Goal: Task Accomplishment & Management: Manage account settings

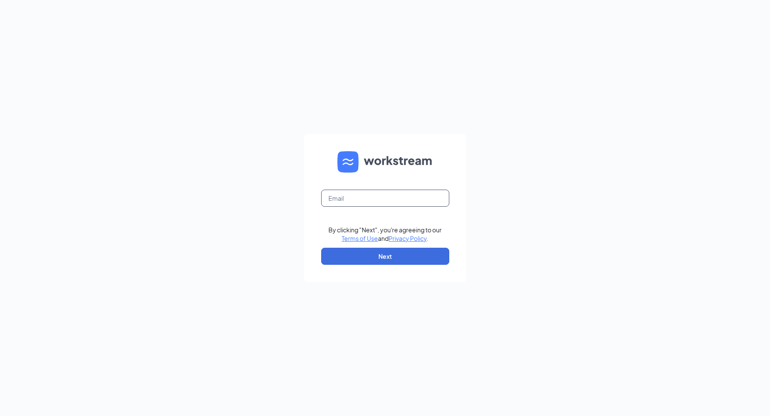
click at [437, 193] on input "text" at bounding box center [385, 198] width 128 height 17
click at [770, 416] on html "rs By clicking "Next", you're agreeing to our Terms of Use and Privacy Policy .…" at bounding box center [385, 208] width 770 height 416
click at [361, 200] on input "rs" at bounding box center [385, 198] width 128 height 17
type input "rs039727@tacobell.com"
click at [363, 259] on button "Next" at bounding box center [385, 256] width 128 height 17
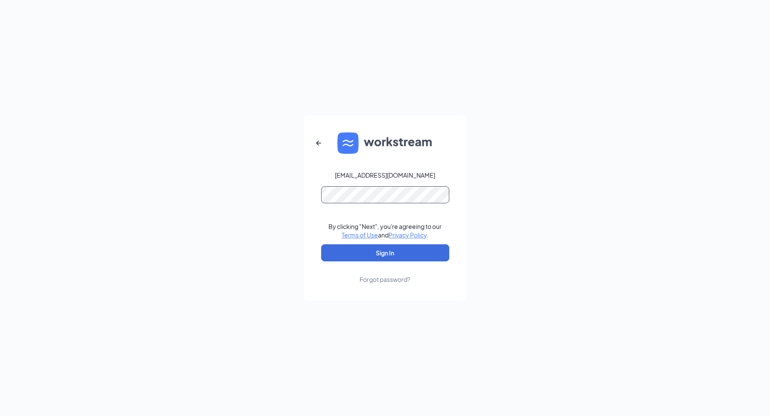
click at [321, 244] on button "Sign In" at bounding box center [385, 252] width 128 height 17
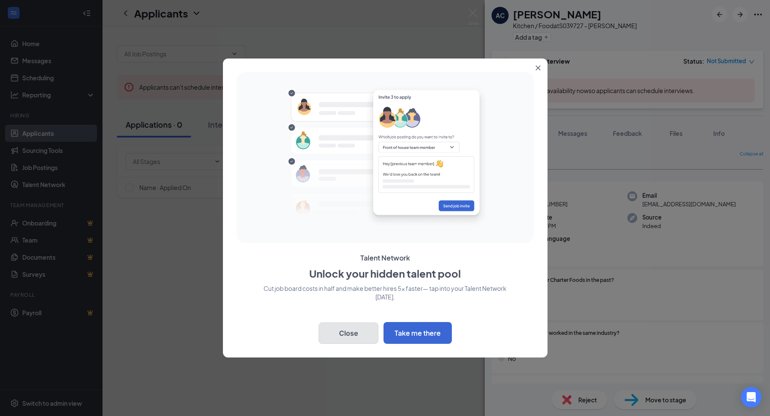
click at [340, 340] on button "Close" at bounding box center [349, 333] width 60 height 21
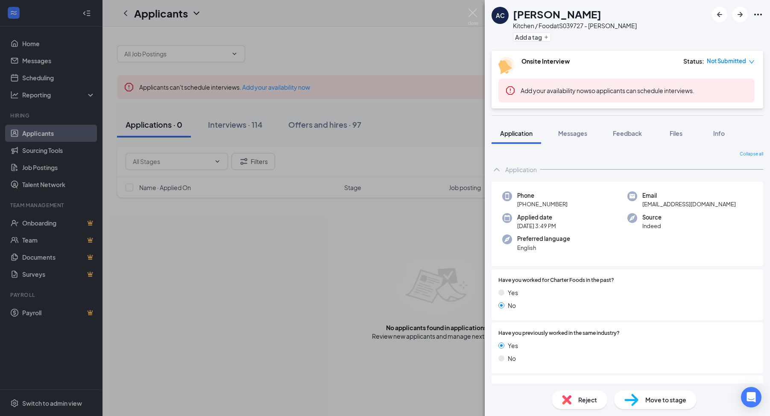
drag, startPoint x: 440, startPoint y: 44, endPoint x: 464, endPoint y: 24, distance: 30.9
click at [441, 44] on div "AC [PERSON_NAME] Kitchen / Food at S039727 - [PERSON_NAME] Add a tag Onsite Int…" at bounding box center [385, 208] width 770 height 416
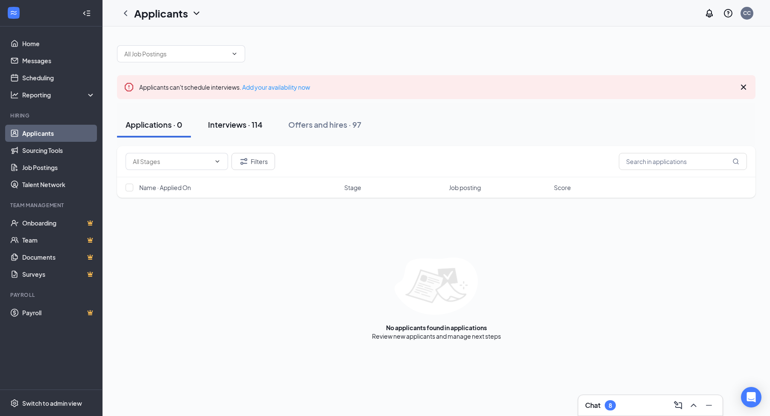
click at [261, 124] on div "Interviews · 114" at bounding box center [235, 124] width 55 height 11
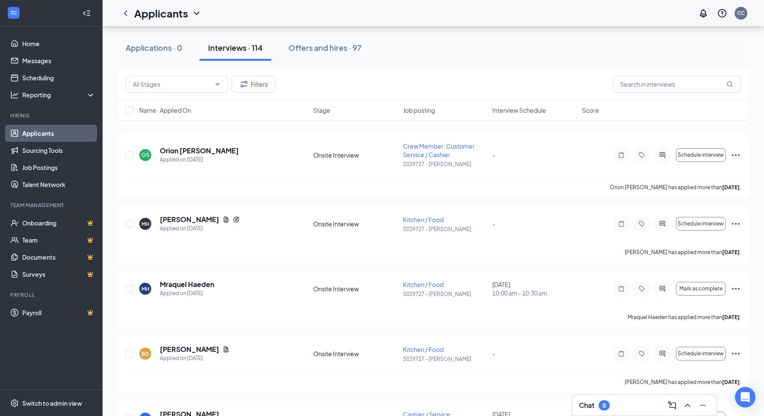
scroll to position [656, 0]
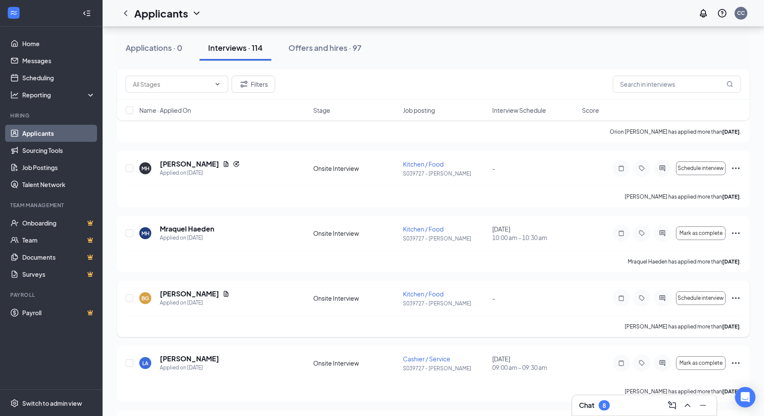
click at [426, 293] on span "Kitchen / Food" at bounding box center [423, 294] width 41 height 8
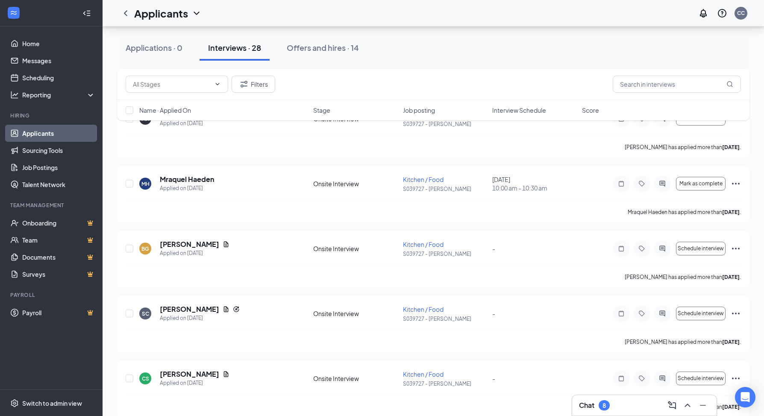
scroll to position [507, 0]
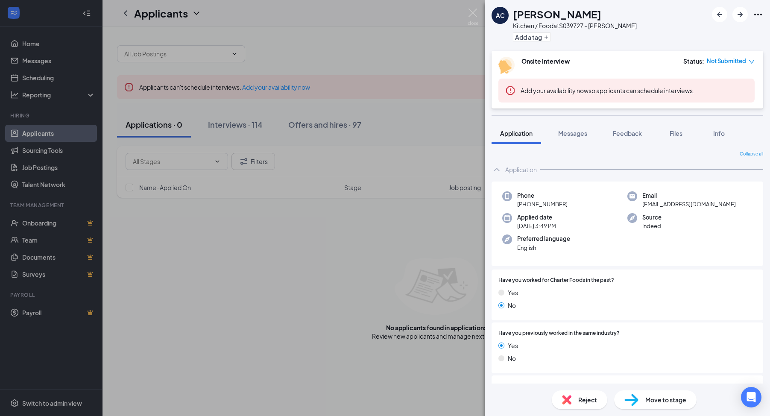
click at [420, 50] on div "AC [PERSON_NAME] Kitchen / Food at S039727 - [PERSON_NAME] Add a tag Onsite Int…" at bounding box center [385, 208] width 770 height 416
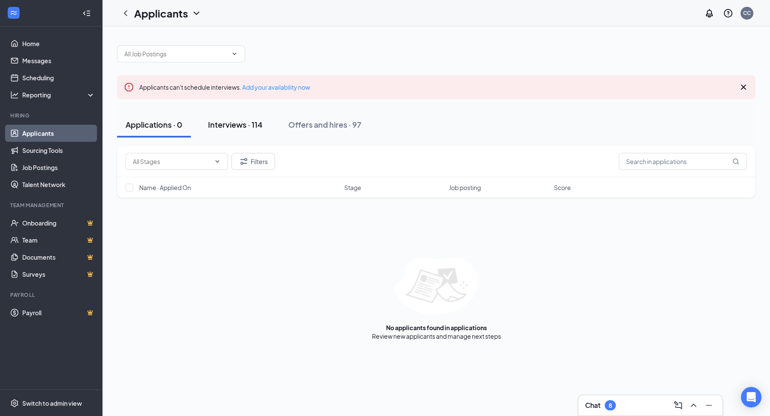
click at [249, 126] on div "Interviews · 114" at bounding box center [235, 124] width 55 height 11
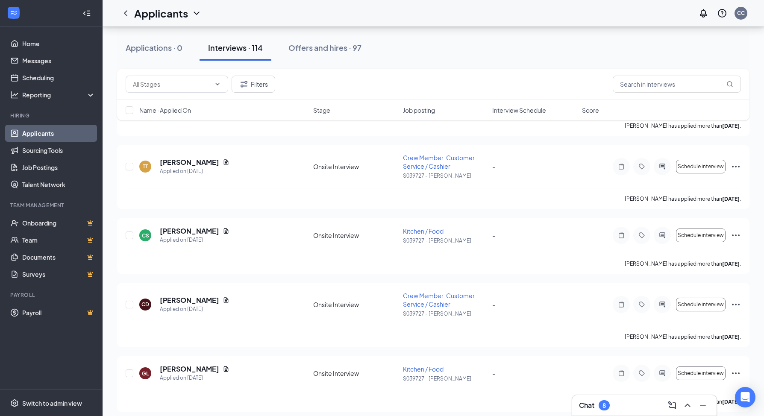
scroll to position [1187, 0]
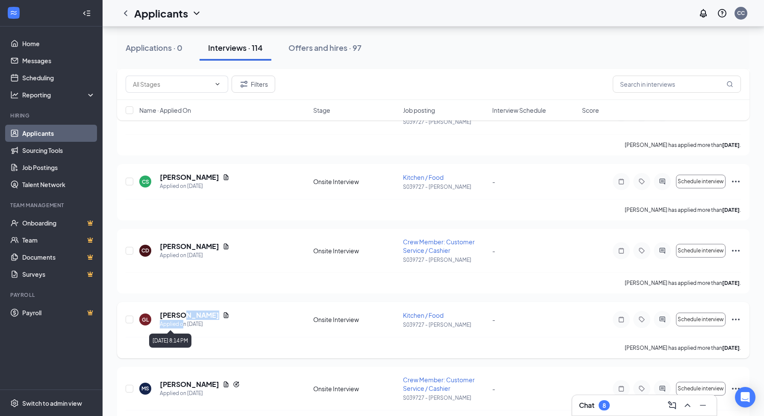
click at [185, 321] on div "[PERSON_NAME] Applied on [DATE]" at bounding box center [195, 320] width 70 height 18
click at [734, 318] on icon "Ellipses" at bounding box center [736, 319] width 10 height 10
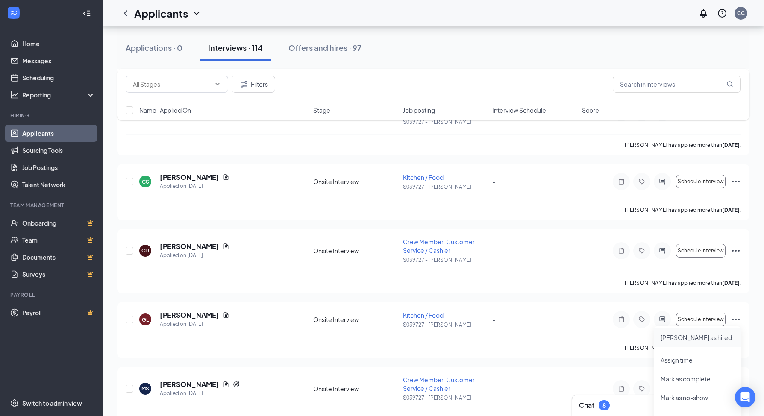
click at [681, 338] on p "[PERSON_NAME] as hired" at bounding box center [696, 337] width 73 height 9
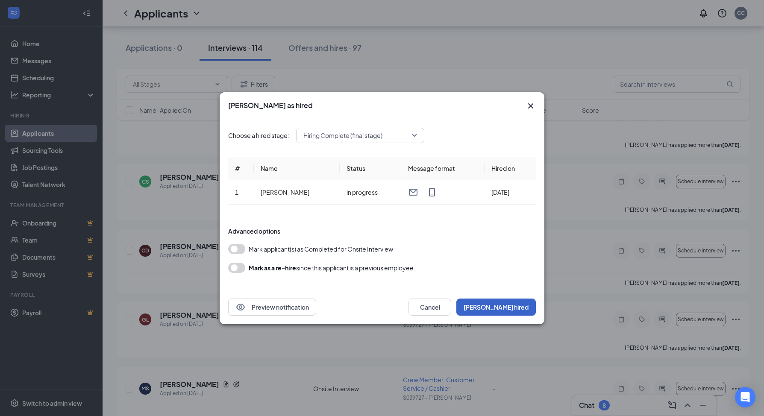
click at [515, 311] on button "[PERSON_NAME] hired" at bounding box center [495, 307] width 79 height 17
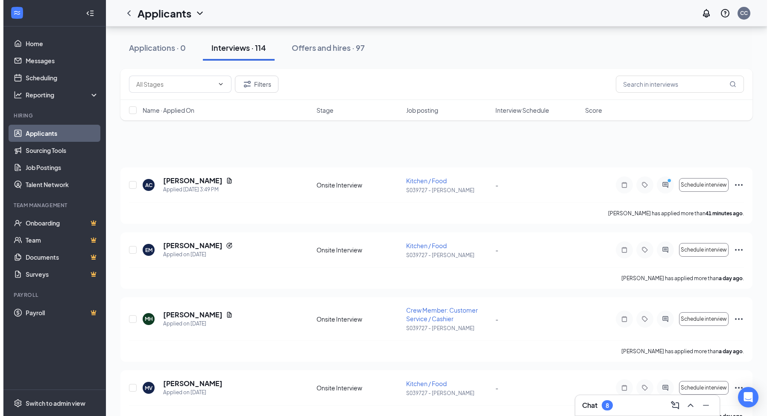
scroll to position [0, 0]
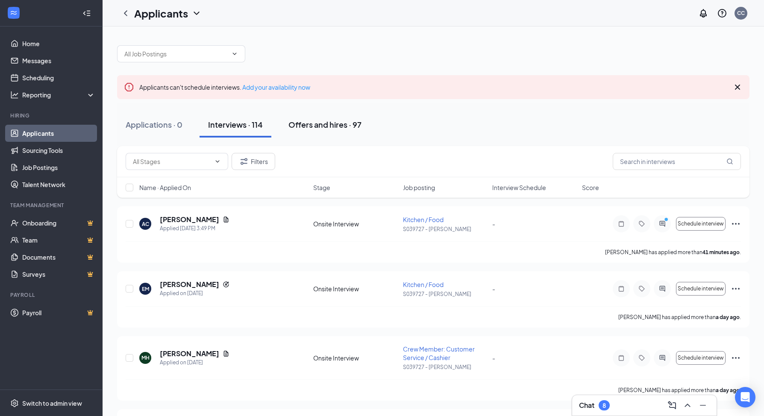
click at [320, 129] on div "Offers and hires · 97" at bounding box center [324, 124] width 73 height 11
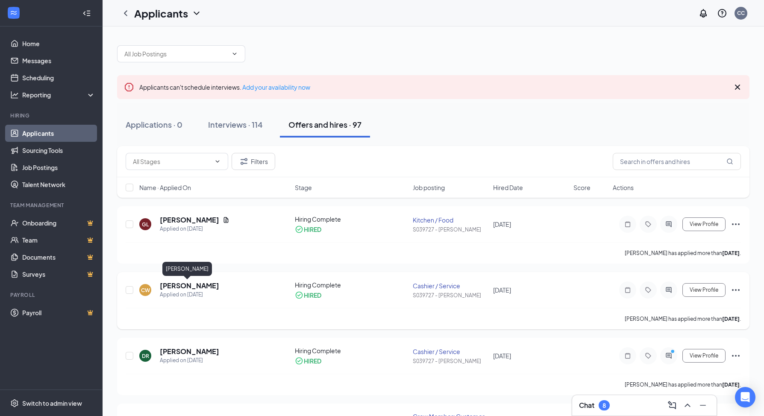
click at [189, 289] on h5 "[PERSON_NAME]" at bounding box center [189, 285] width 59 height 9
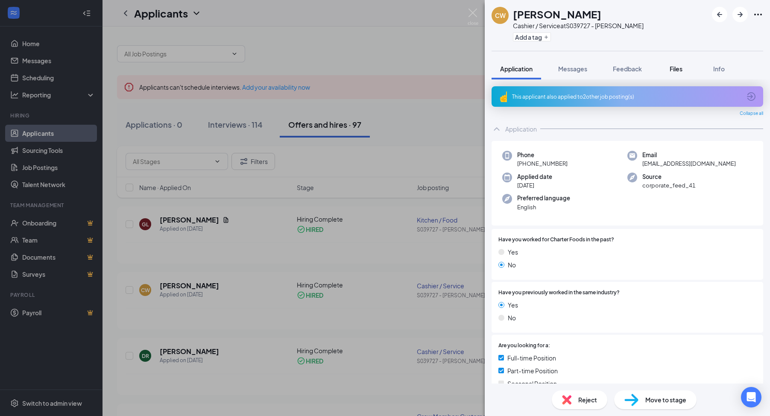
click at [675, 71] on span "Files" at bounding box center [676, 69] width 13 height 8
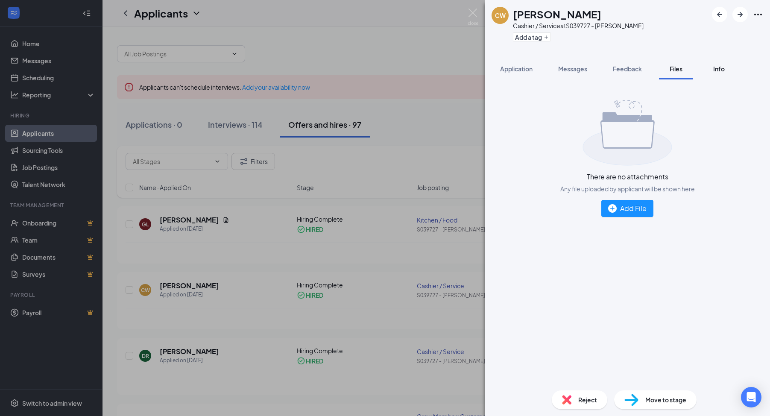
click at [713, 71] on div "Info" at bounding box center [718, 69] width 17 height 9
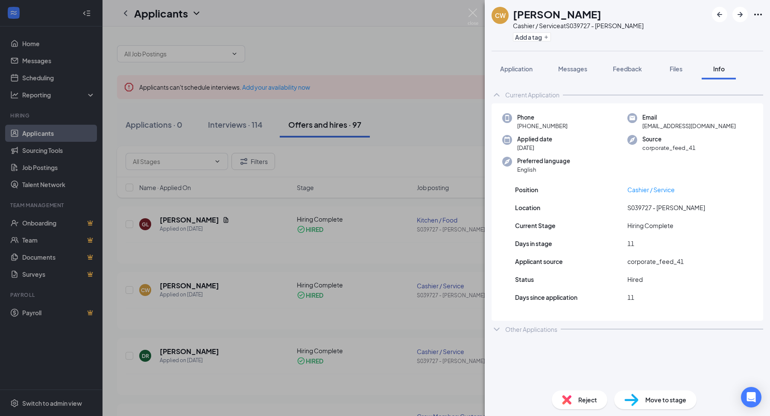
click at [709, 32] on div "CW [PERSON_NAME] Cashier / Service at S039727 - [PERSON_NAME] Add a tag" at bounding box center [627, 25] width 285 height 51
